Goal: Navigation & Orientation: Understand site structure

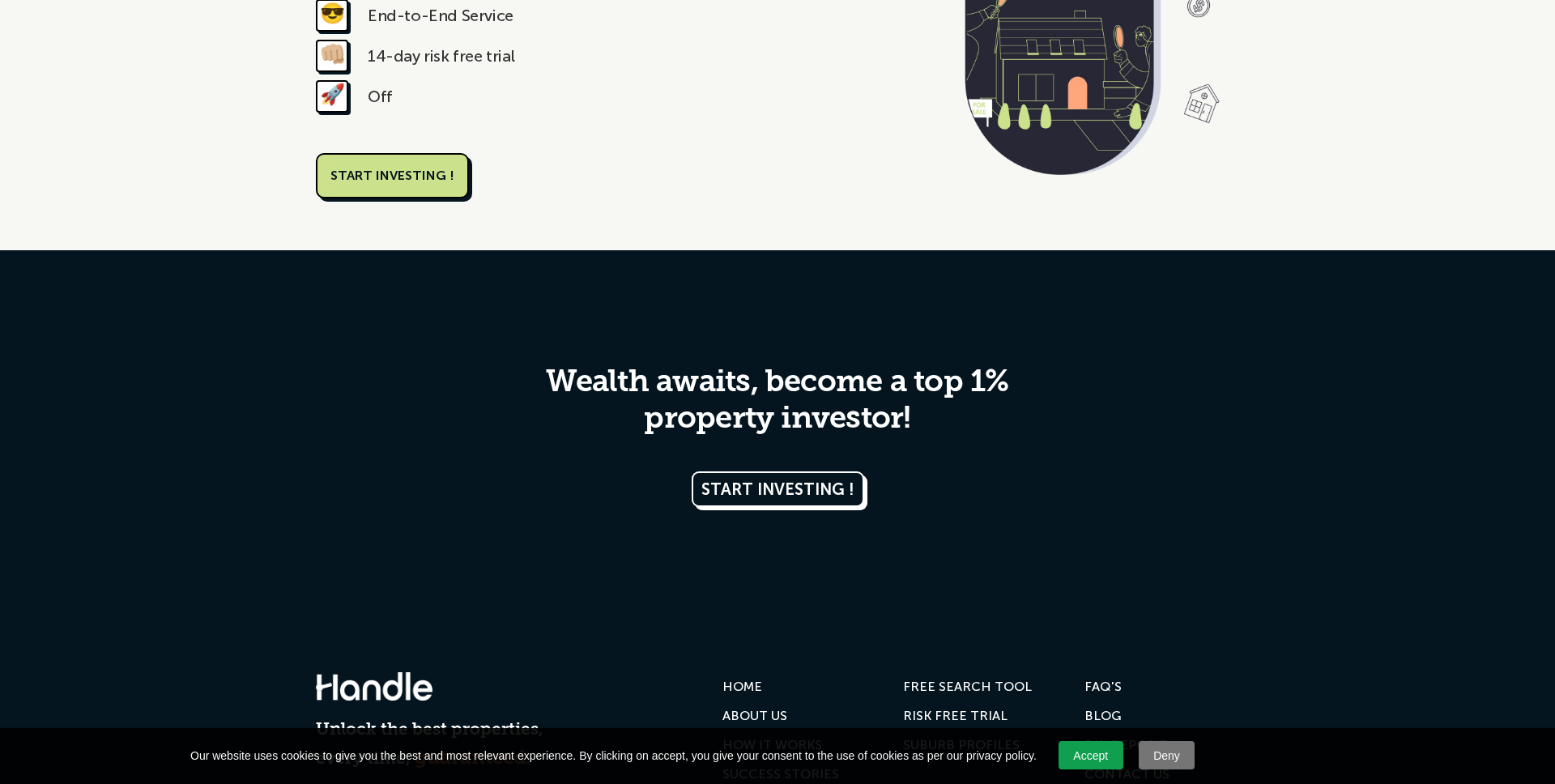
scroll to position [2922, 0]
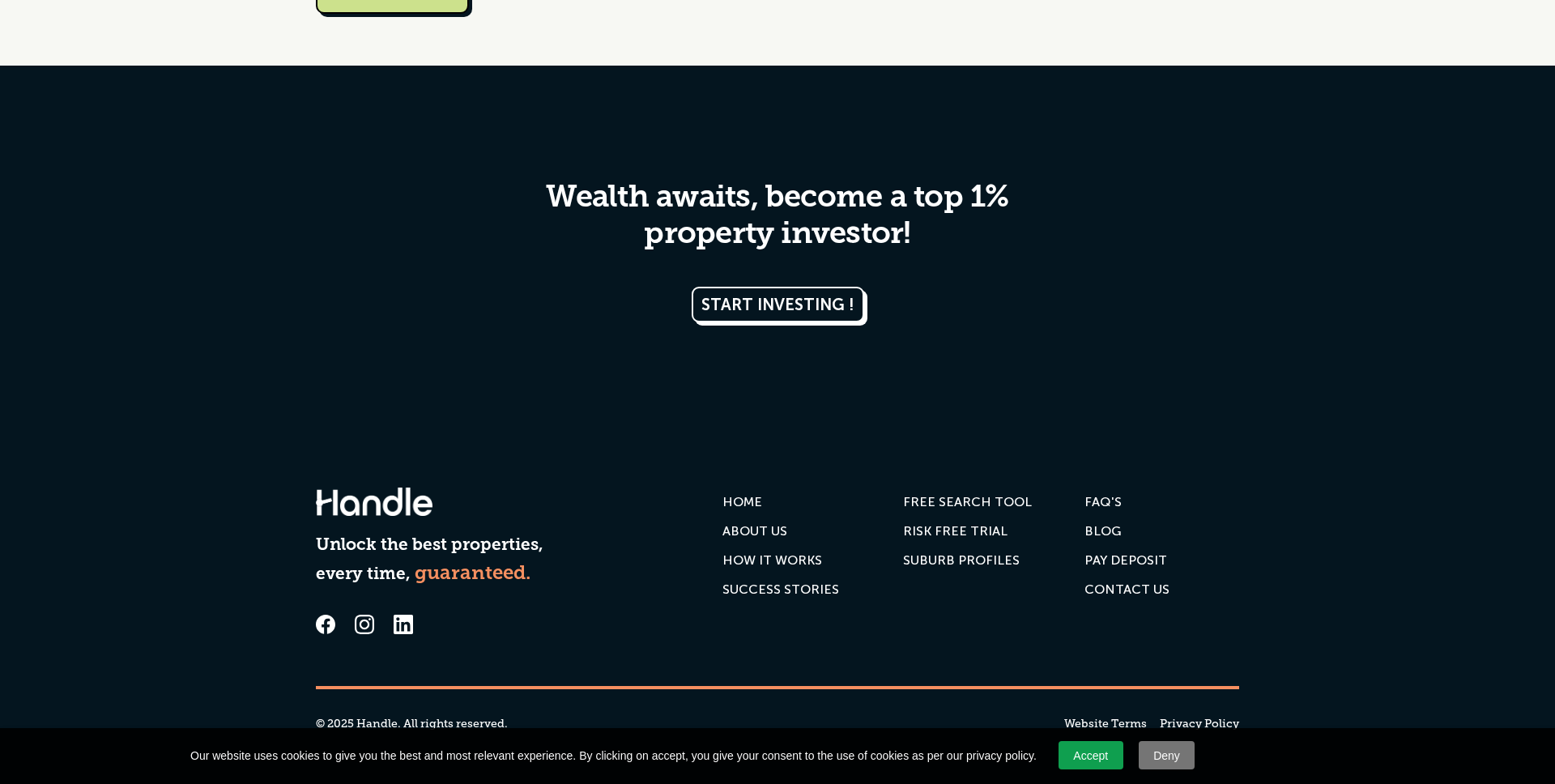
click at [749, 528] on div "ABOUT US" at bounding box center [755, 531] width 65 height 16
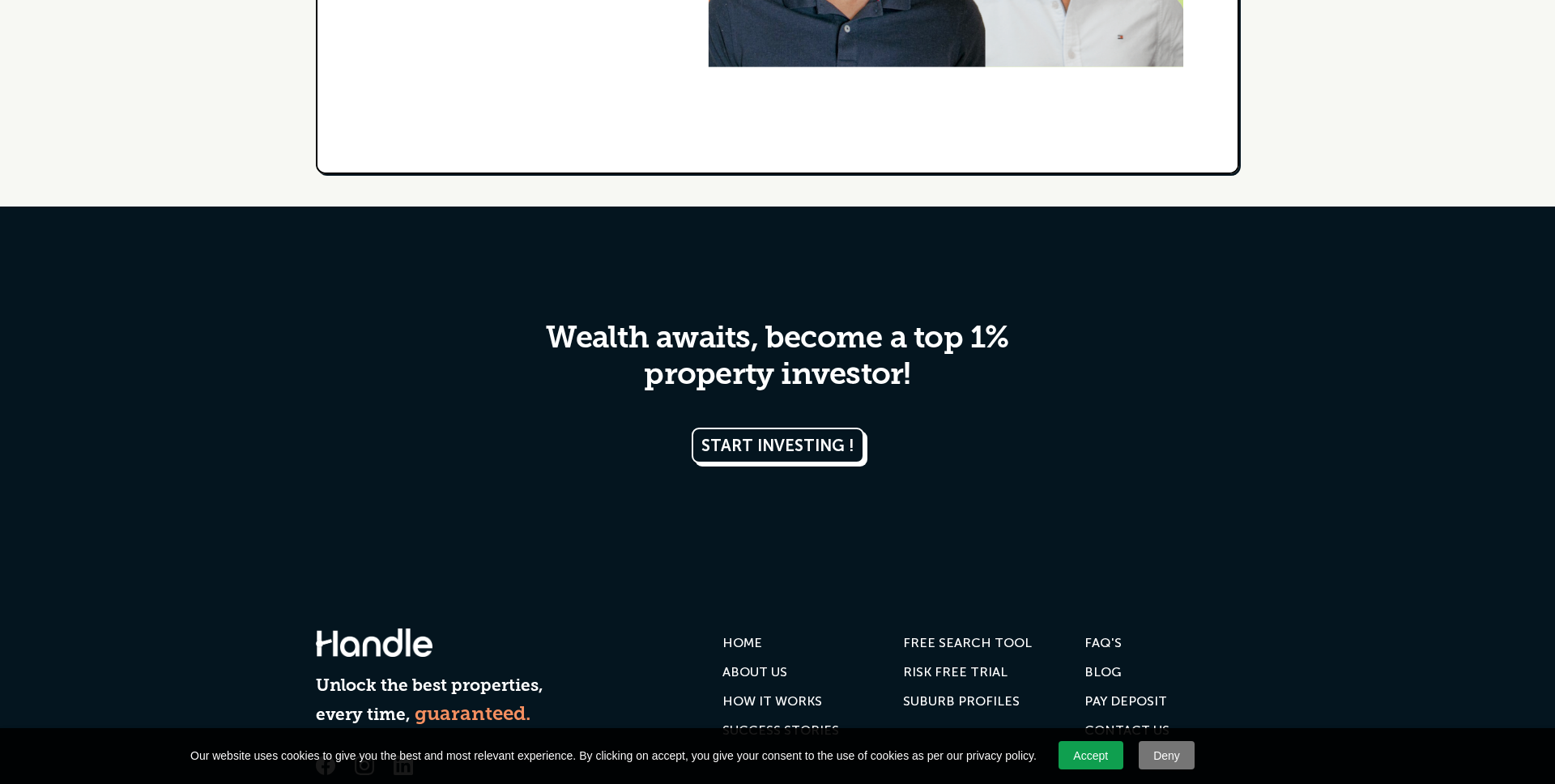
scroll to position [3313, 0]
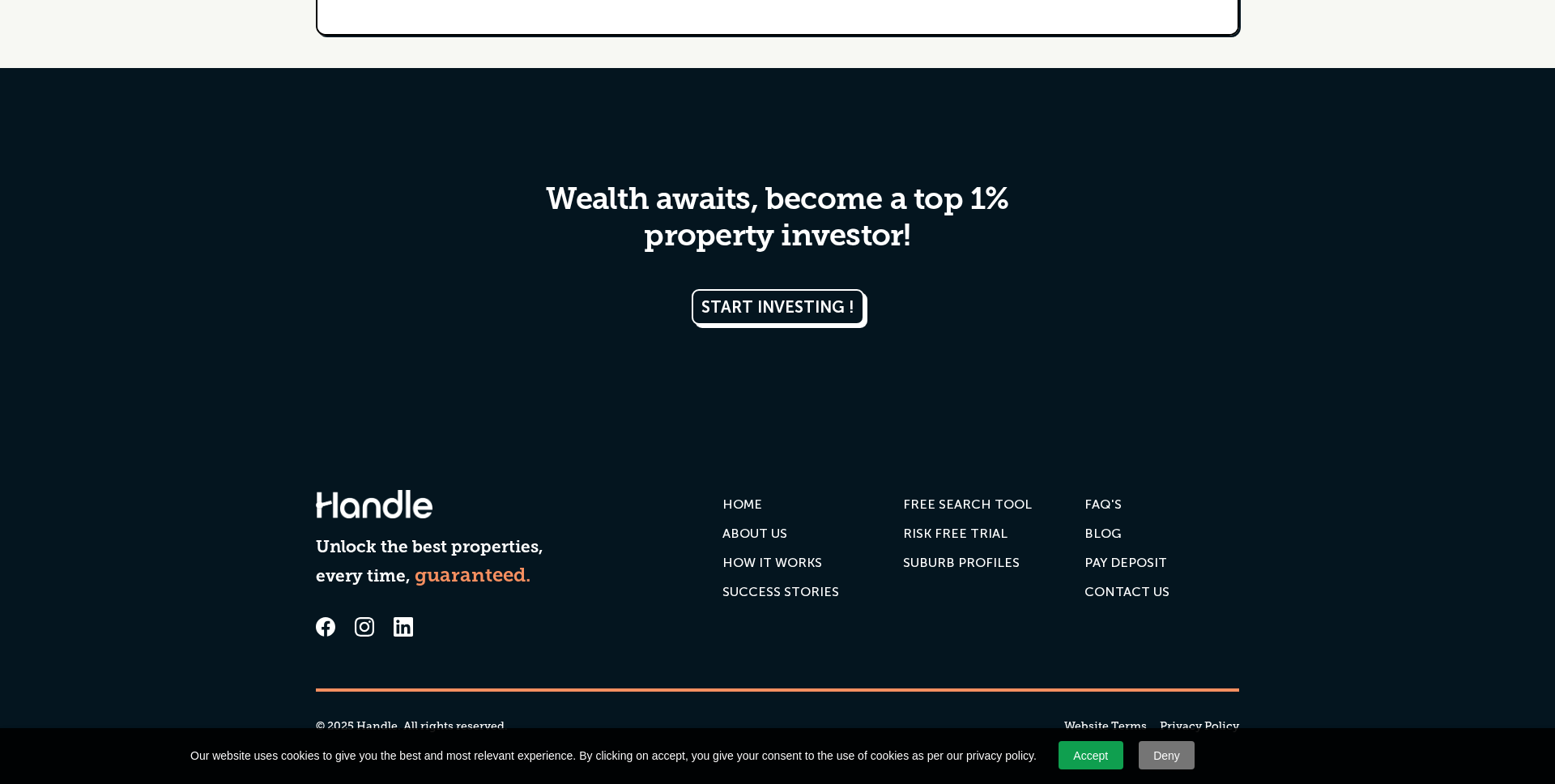
click at [1117, 598] on link "Contact us" at bounding box center [1127, 591] width 86 height 29
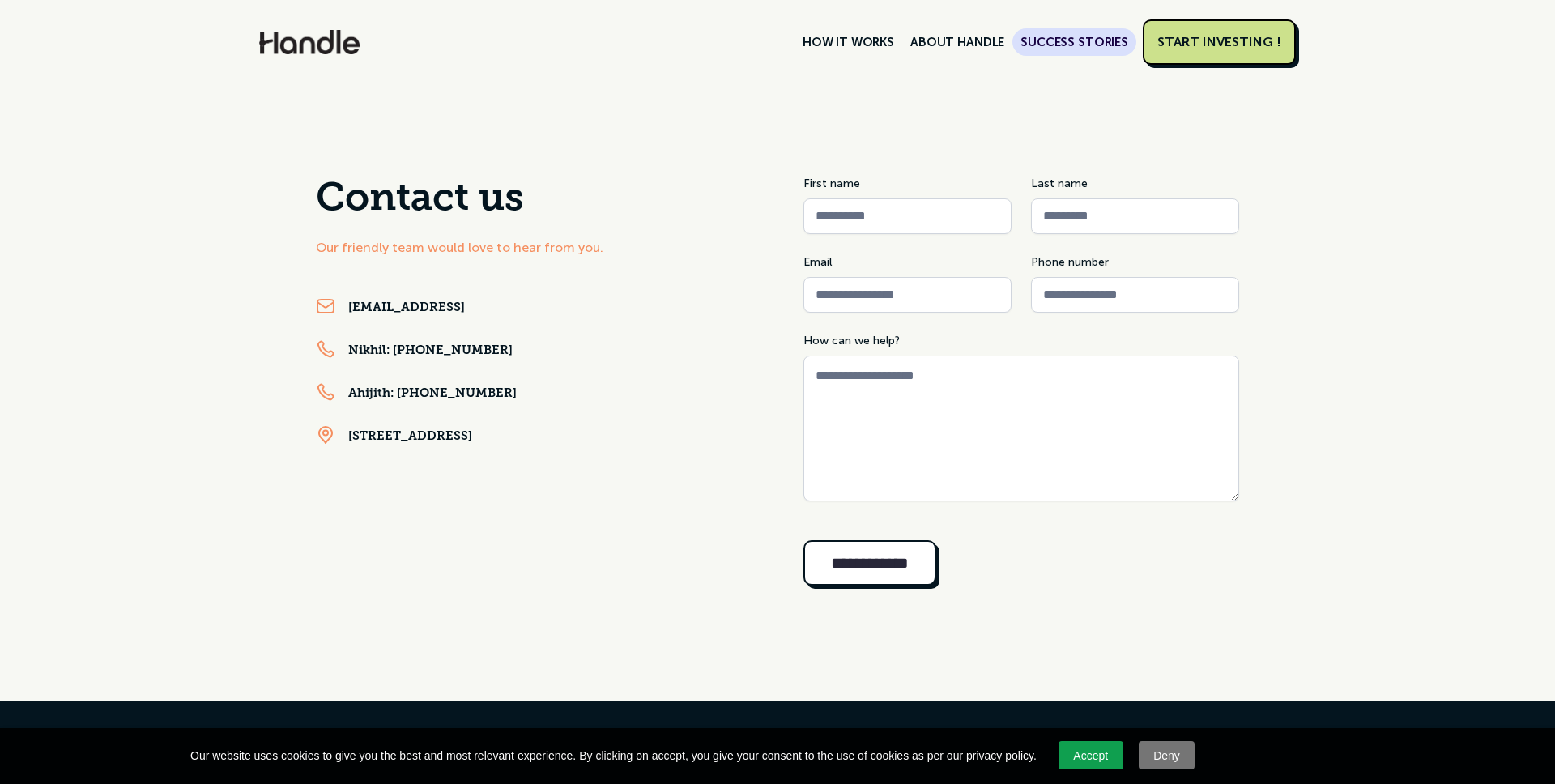
click at [1054, 46] on link "SUCCESS STORIES" at bounding box center [1074, 43] width 124 height 28
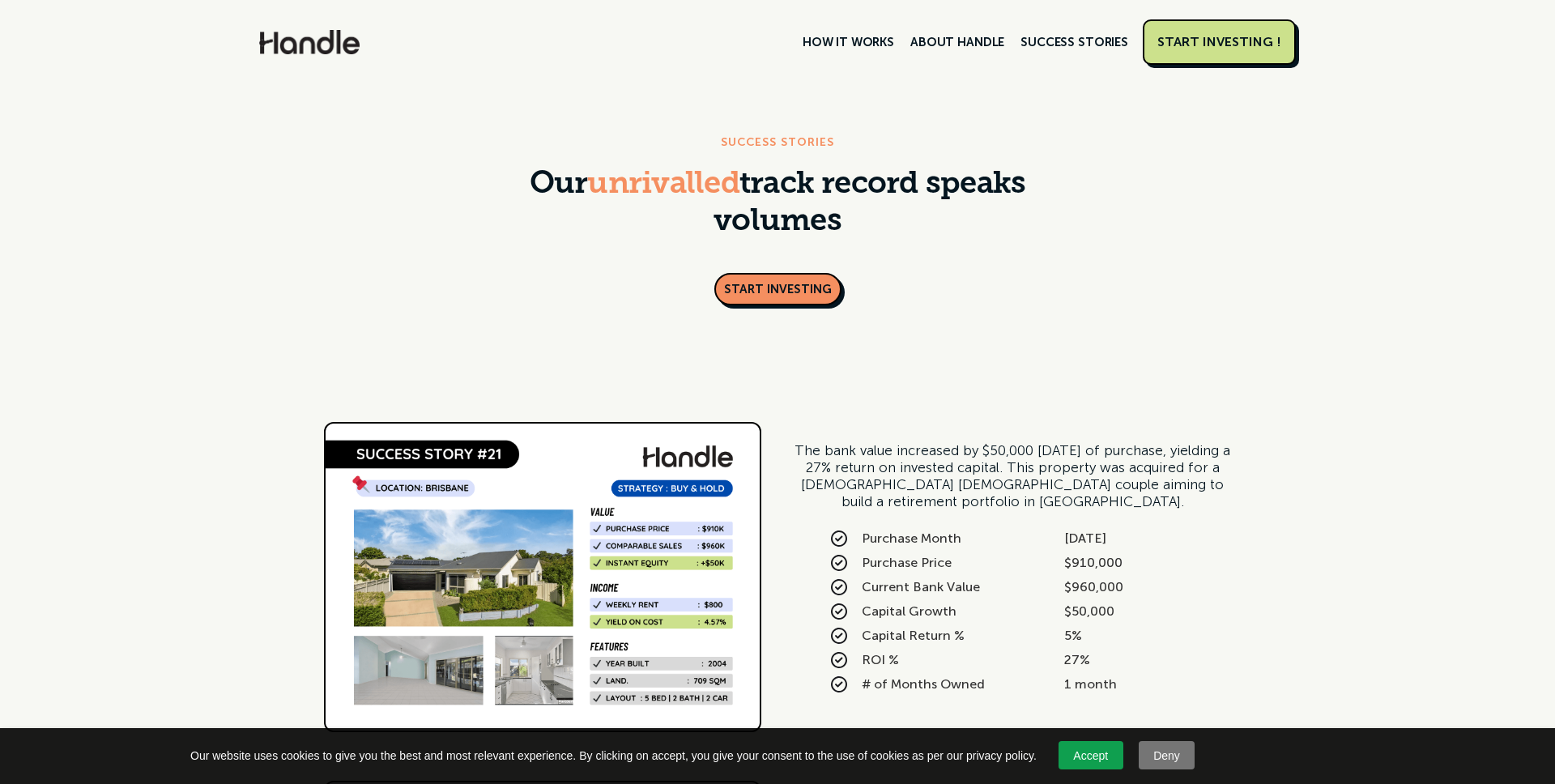
click at [967, 35] on link "ABOUT HANDLE" at bounding box center [956, 43] width 110 height 28
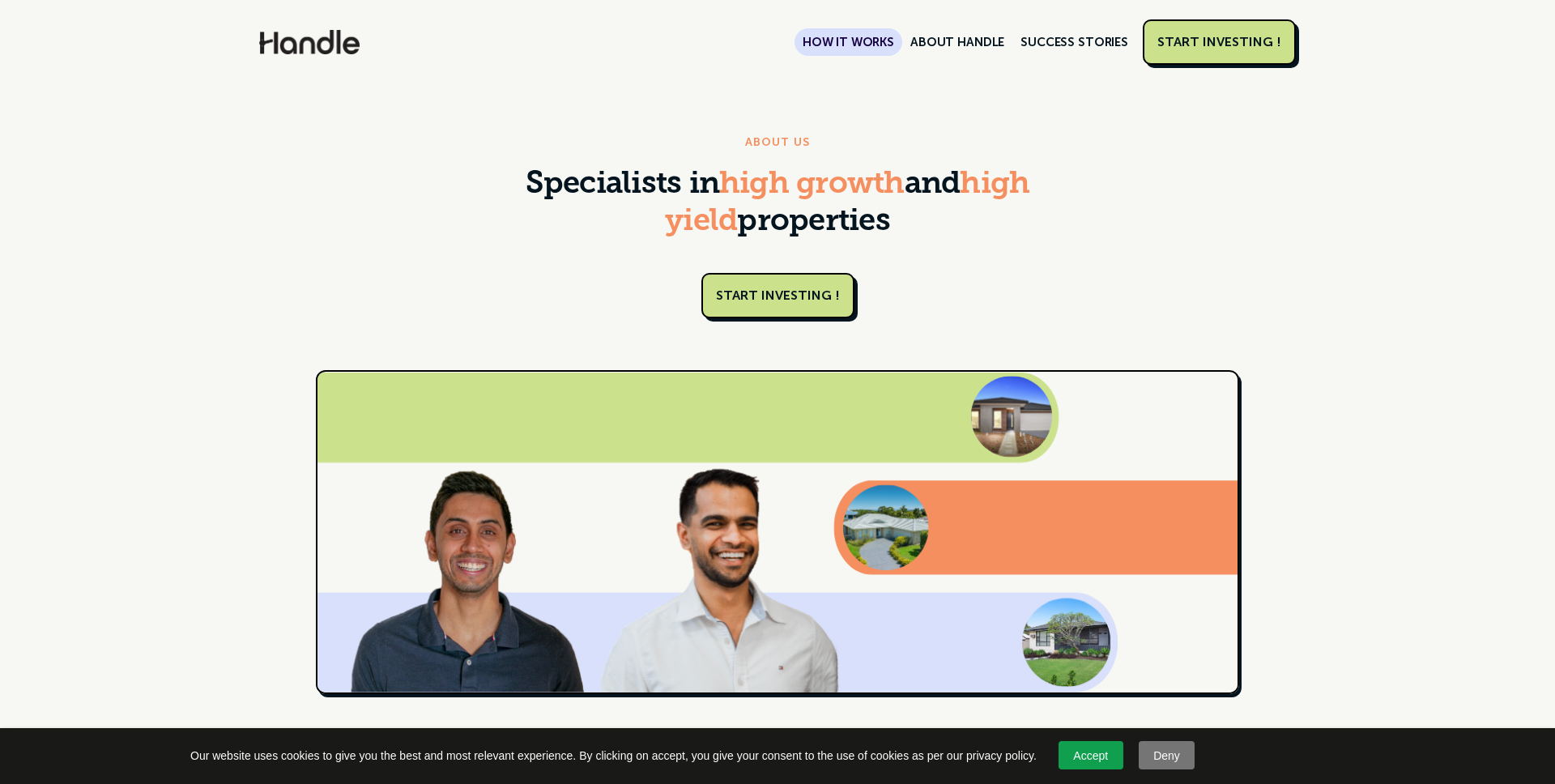
click at [876, 42] on link "HOW IT WORKS" at bounding box center [848, 43] width 107 height 28
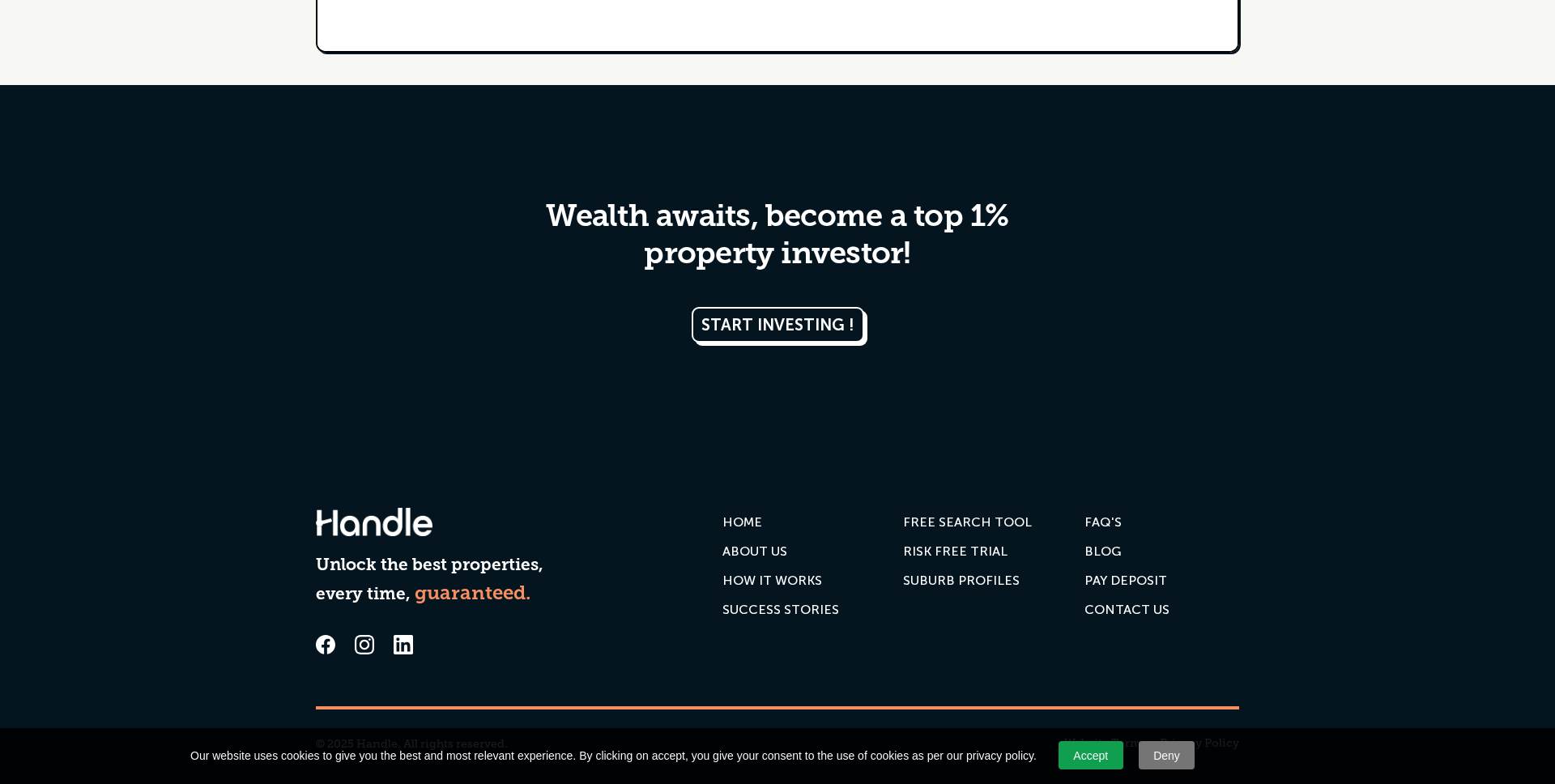
scroll to position [3743, 0]
